Goal: Transaction & Acquisition: Obtain resource

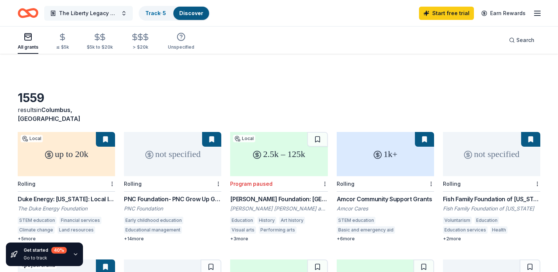
scroll to position [110, 0]
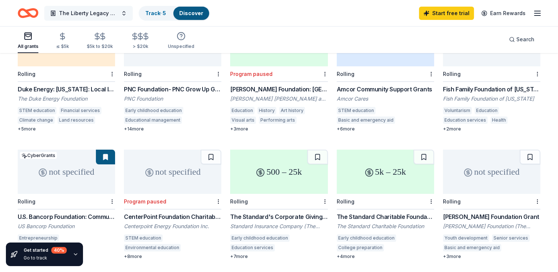
click at [93, 11] on span "The Liberty Legacy Project" at bounding box center [88, 13] width 59 height 9
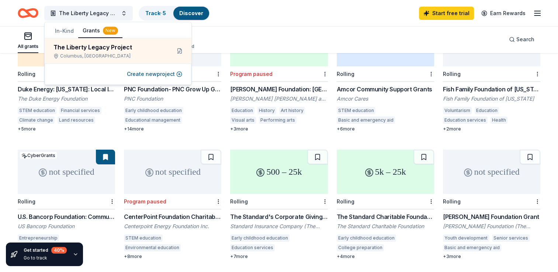
click at [339, 27] on div "All grants ≤ $5k $5k to $20k > $20k Unspecified Search" at bounding box center [279, 39] width 523 height 27
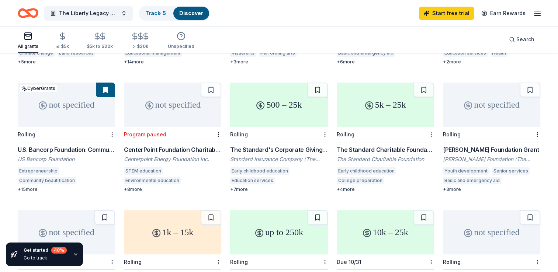
scroll to position [162, 0]
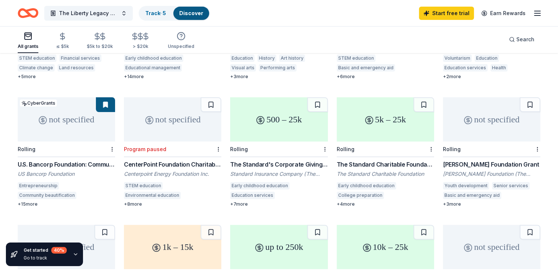
click at [288, 115] on div "500 – 25k" at bounding box center [278, 119] width 97 height 44
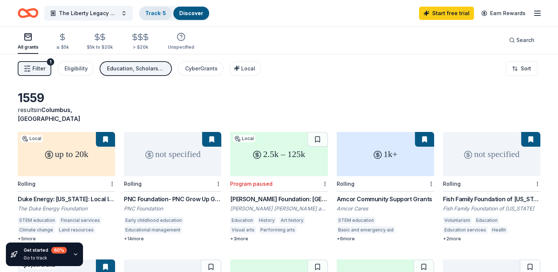
click at [156, 14] on link "Track · 5" at bounding box center [155, 13] width 21 height 6
click at [154, 14] on link "Track · 5" at bounding box center [155, 13] width 21 height 6
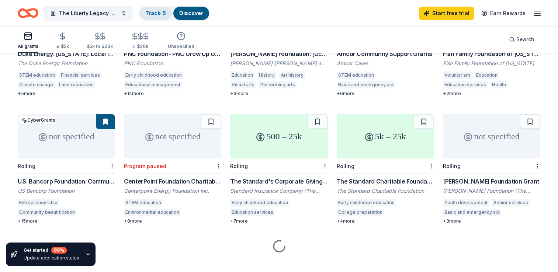
scroll to position [148, 0]
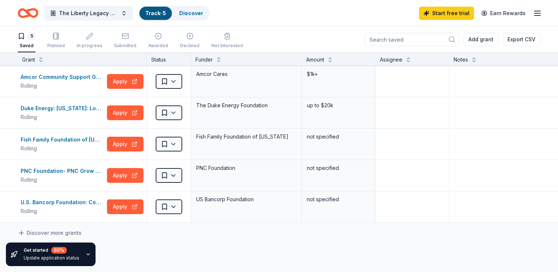
click at [31, 14] on icon "Home" at bounding box center [28, 12] width 21 height 17
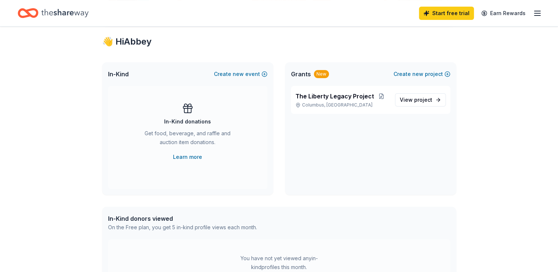
scroll to position [148, 0]
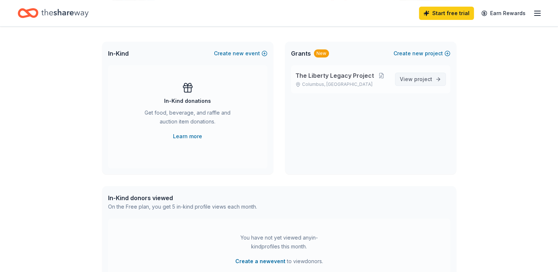
click at [424, 83] on link "View project" at bounding box center [420, 79] width 51 height 13
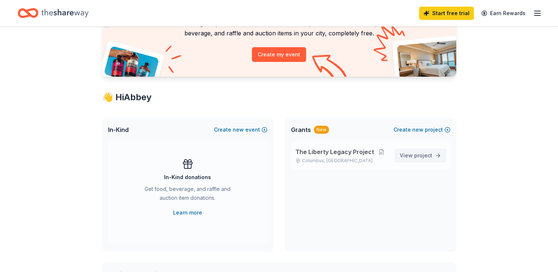
scroll to position [89, 0]
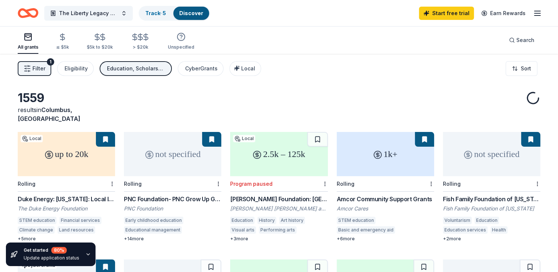
click at [40, 70] on span "Filter" at bounding box center [38, 68] width 13 height 9
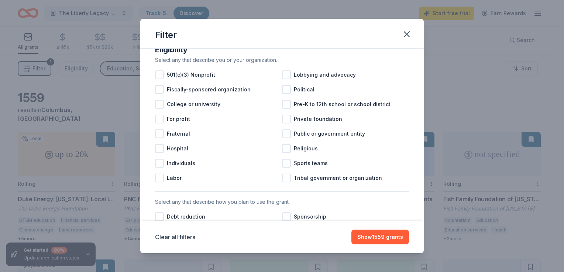
scroll to position [85, 0]
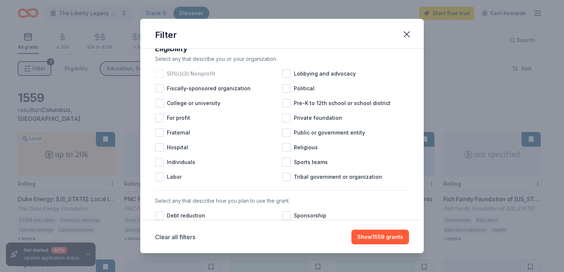
click at [161, 78] on div at bounding box center [159, 73] width 9 height 9
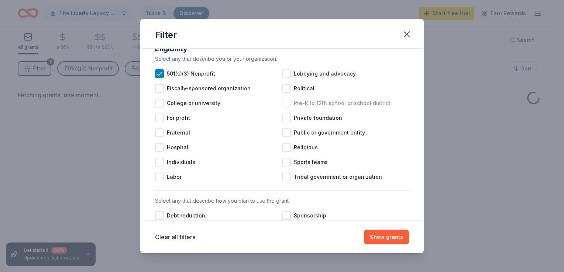
click at [288, 111] on div "Pre-K to 12th school or school district" at bounding box center [345, 103] width 127 height 15
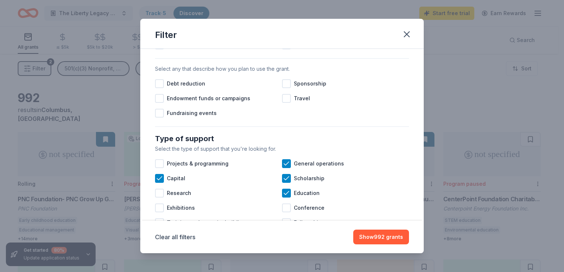
scroll to position [219, 0]
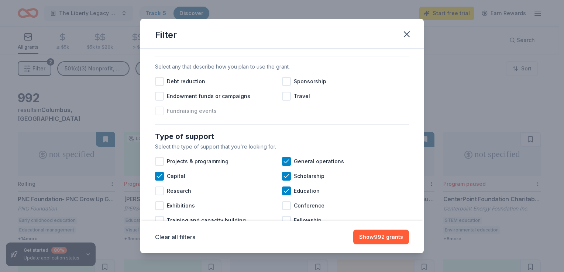
click at [158, 115] on div at bounding box center [159, 111] width 9 height 9
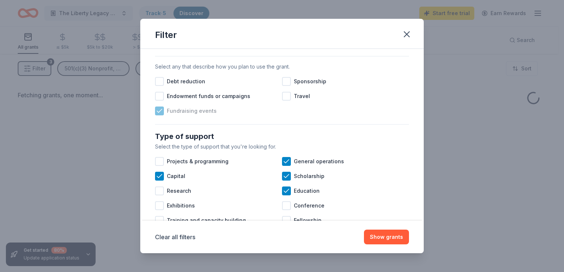
click at [158, 113] on icon at bounding box center [159, 110] width 5 height 3
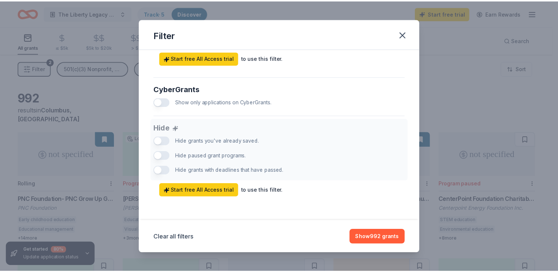
scroll to position [462, 0]
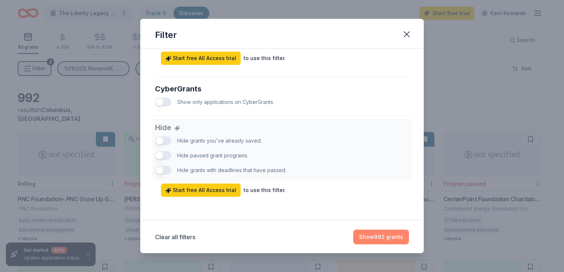
click at [387, 238] on button "Show 992 grants" at bounding box center [381, 237] width 56 height 15
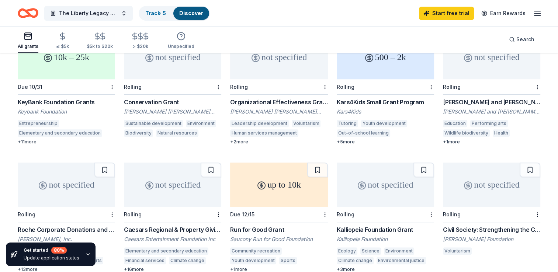
scroll to position [428, 0]
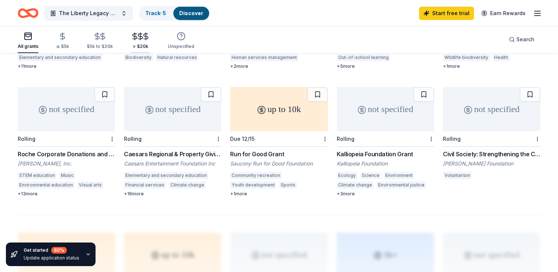
click at [134, 39] on icon "button" at bounding box center [135, 36] width 4 height 5
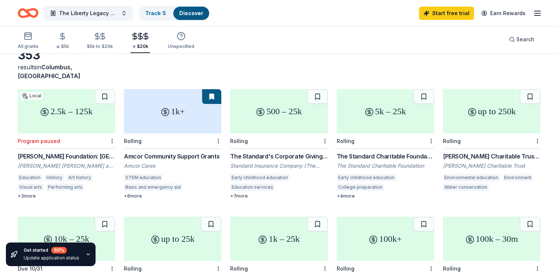
scroll to position [44, 0]
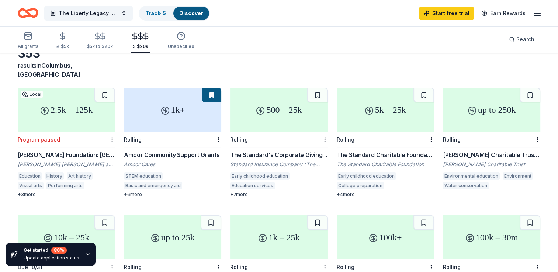
click at [63, 110] on div "2.5k – 125k" at bounding box center [66, 110] width 97 height 44
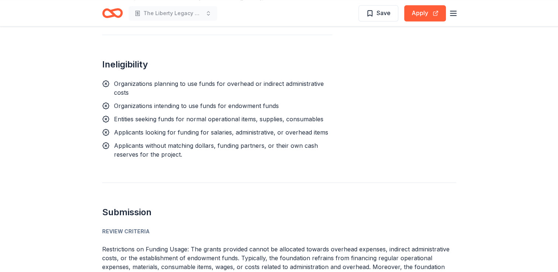
scroll to position [552, 0]
click at [425, 14] on button "Apply" at bounding box center [425, 13] width 42 height 16
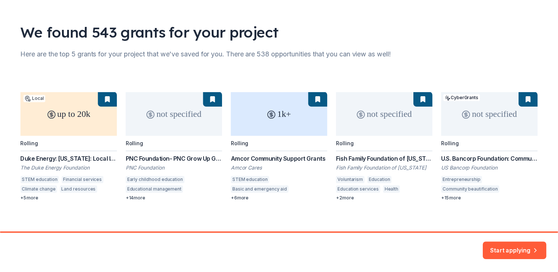
scroll to position [42, 0]
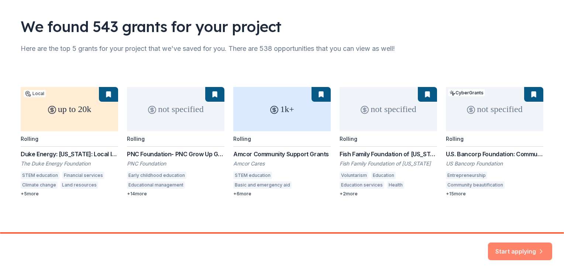
click at [542, 245] on icon "button" at bounding box center [540, 247] width 7 height 7
click at [518, 250] on div "Start applying" at bounding box center [520, 252] width 64 height 18
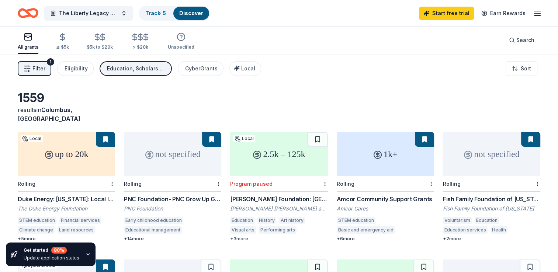
click at [403, 62] on div "Filter 1 Eligibility Education, Scholarship, Capital, General operations CyberG…" at bounding box center [279, 69] width 558 height 30
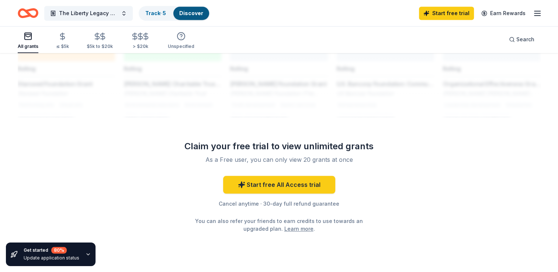
scroll to position [649, 0]
